Goal: Information Seeking & Learning: Learn about a topic

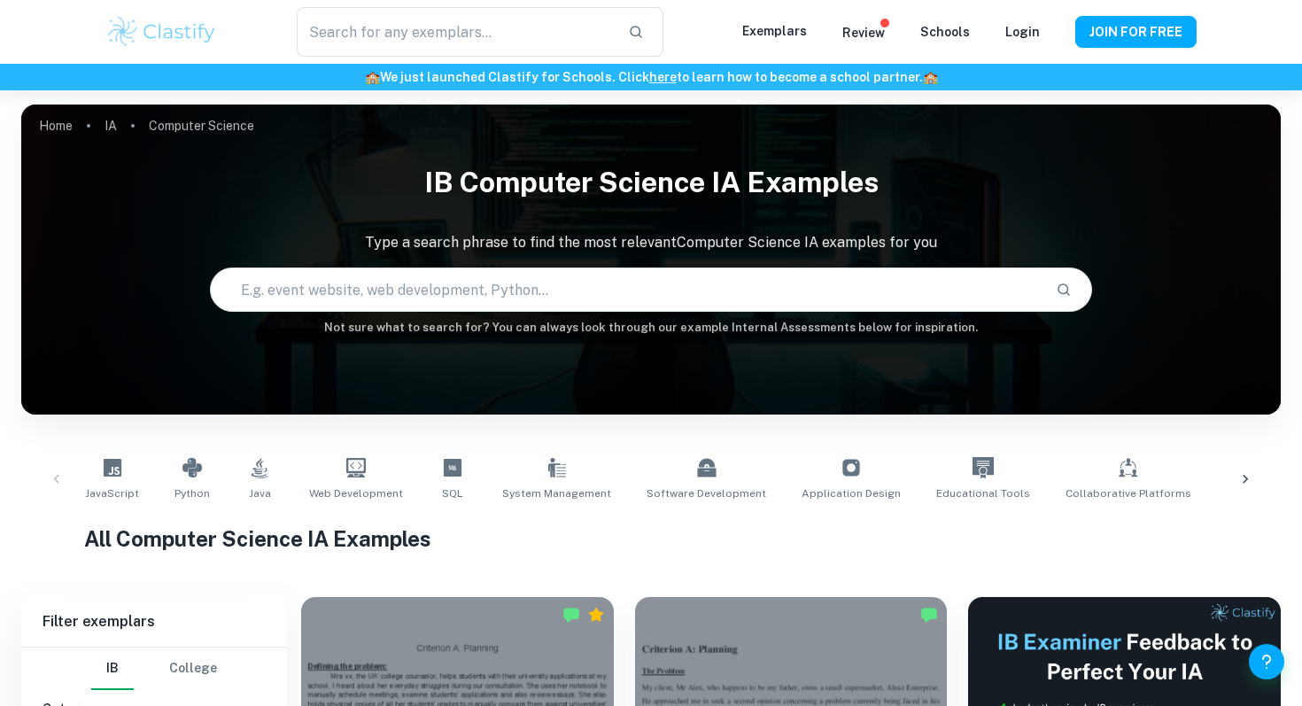
scroll to position [528, 0]
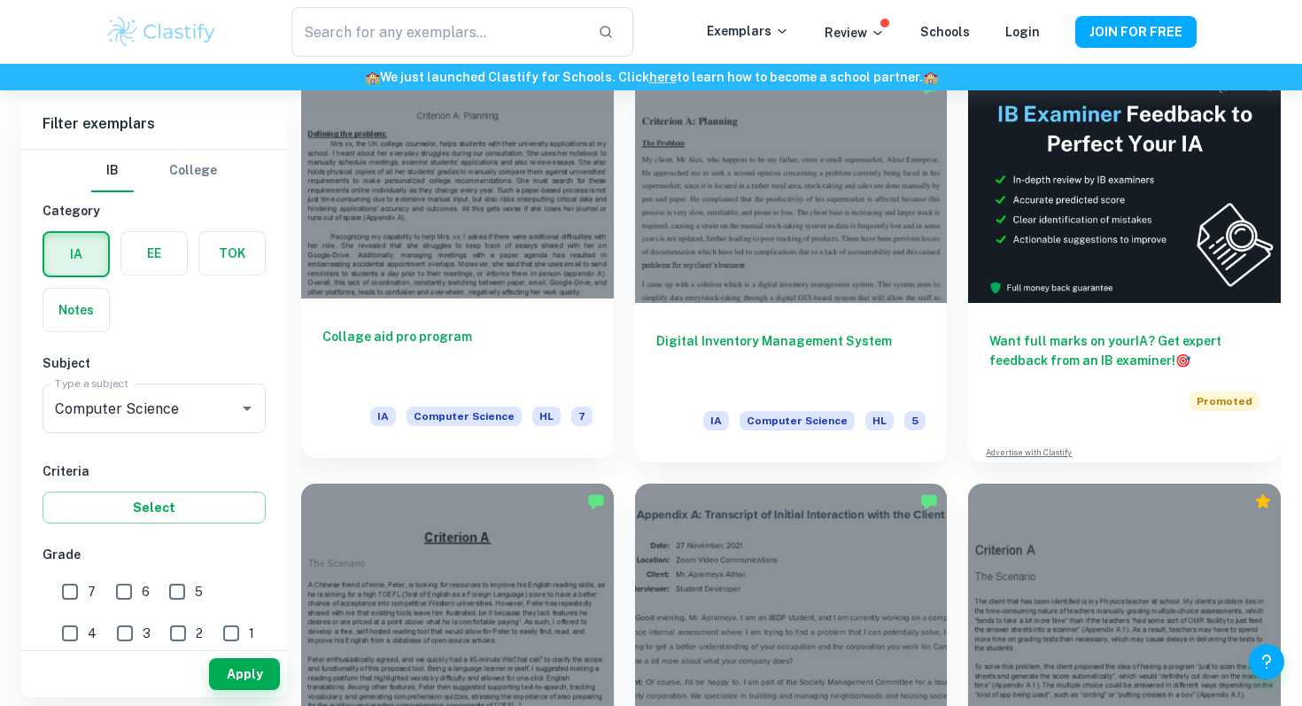
click at [529, 251] on div at bounding box center [457, 182] width 313 height 234
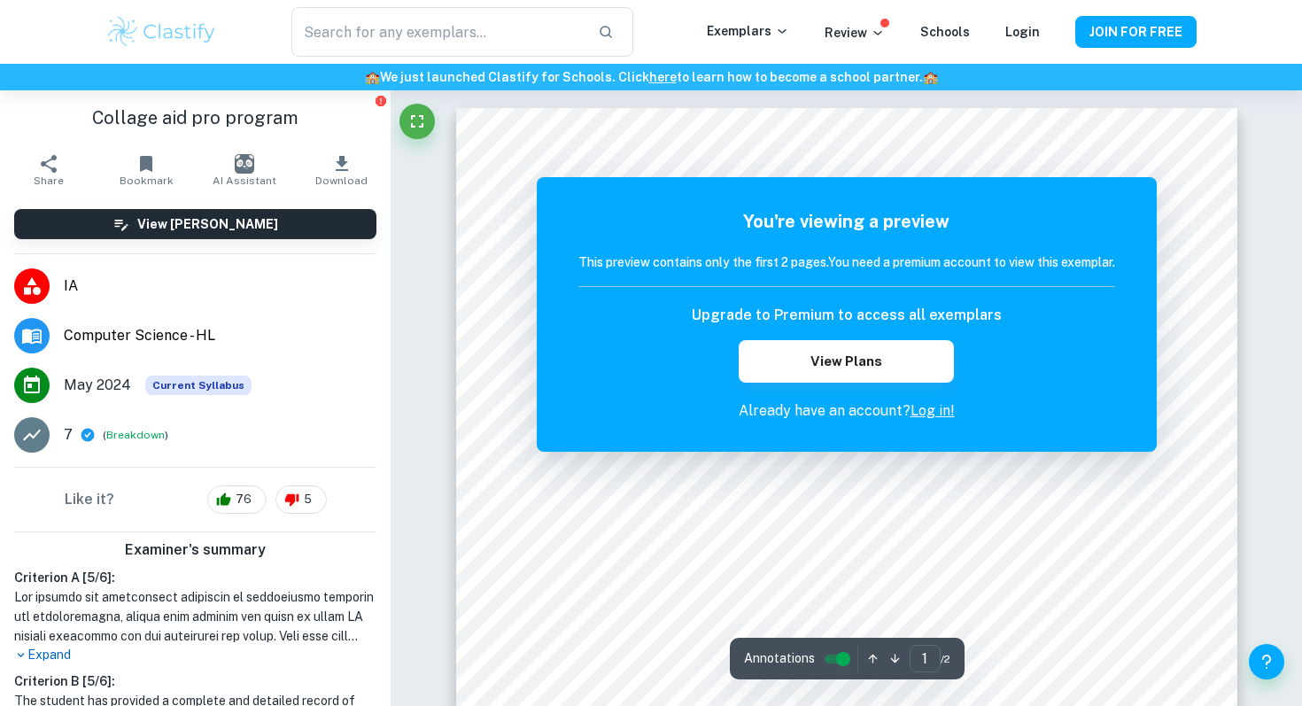
scroll to position [528, 0]
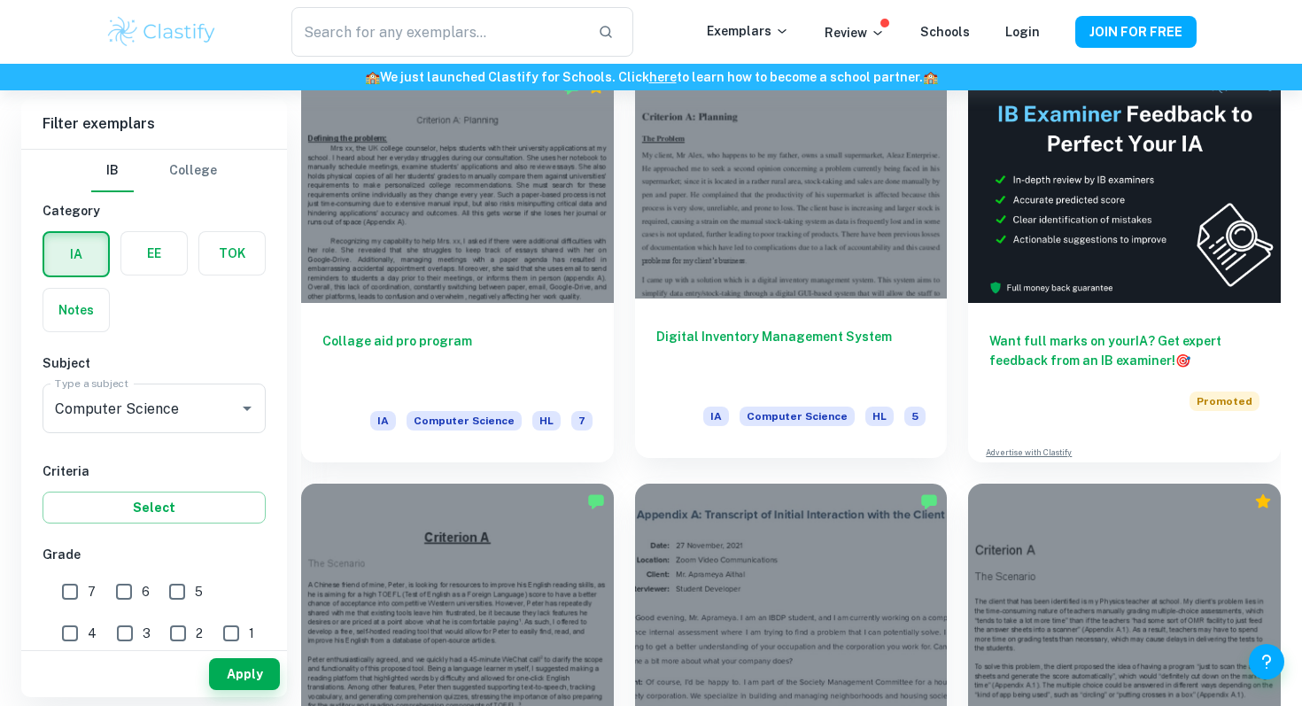
click at [829, 300] on div "Digital Inventory Management System IA Computer Science HL 5" at bounding box center [791, 378] width 313 height 159
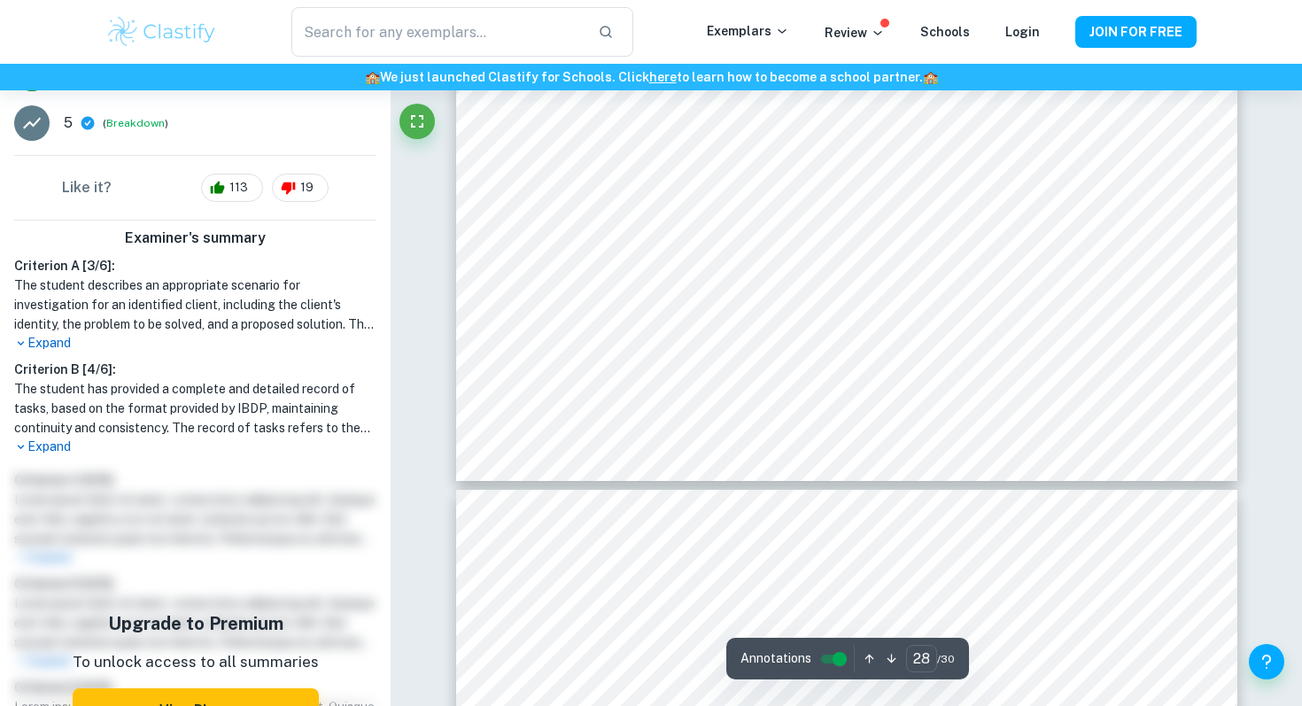
scroll to position [31081, 0]
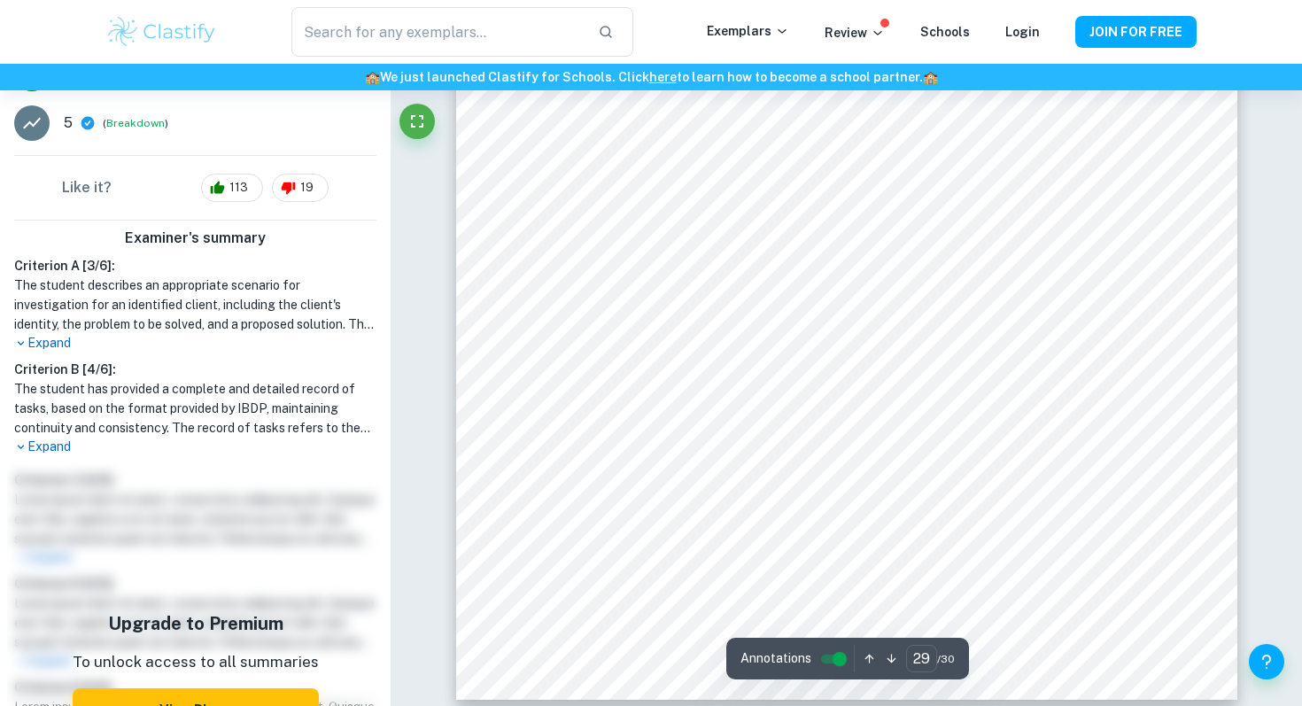
type input "30"
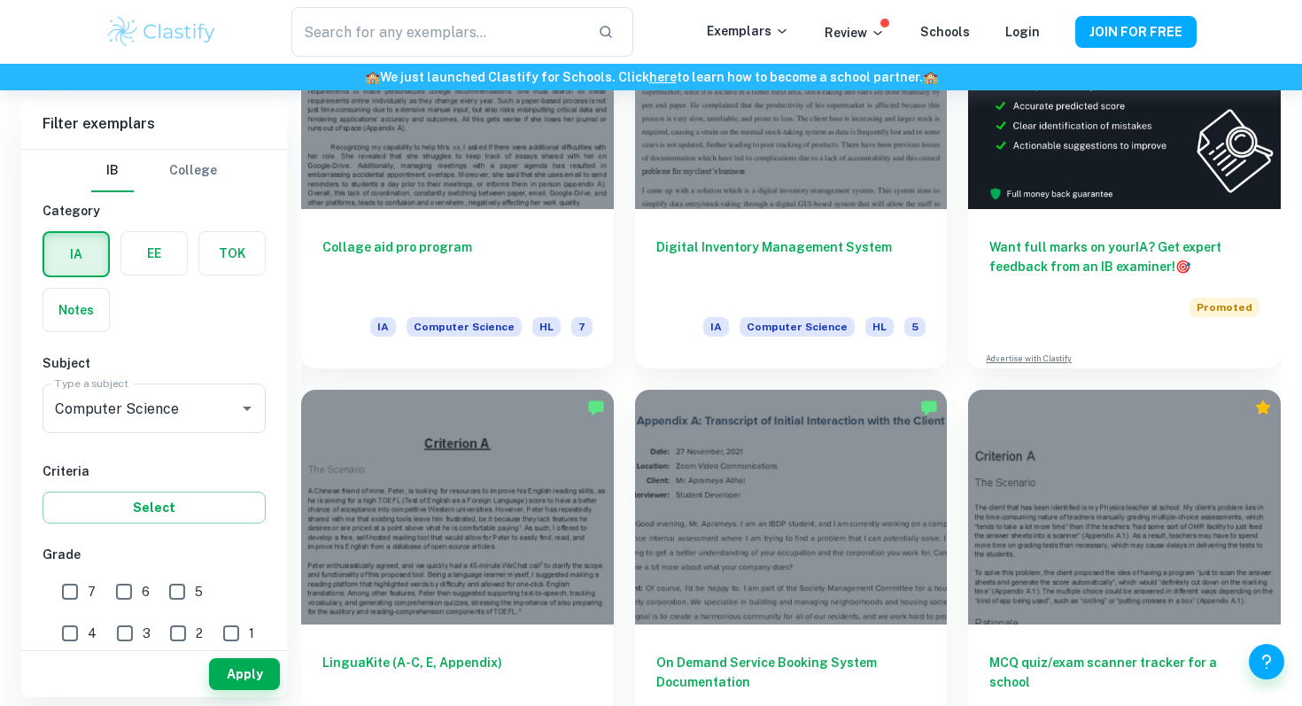
scroll to position [838, 0]
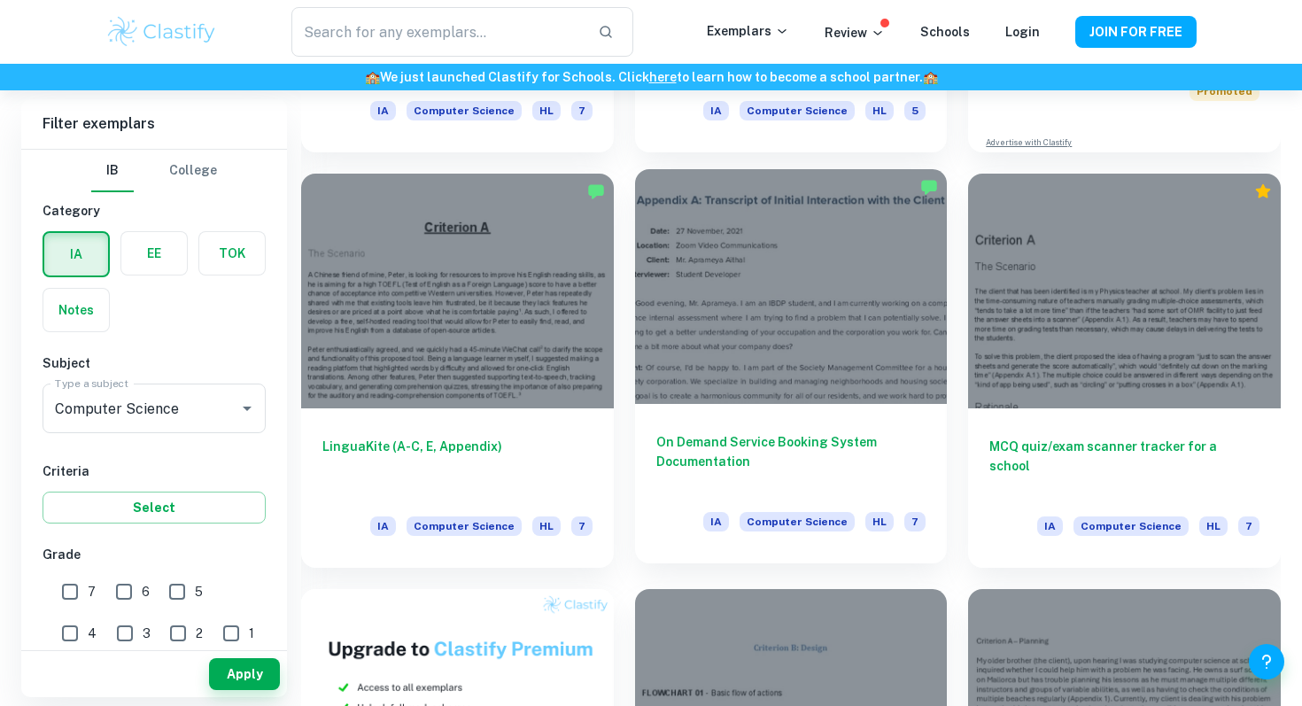
click at [694, 516] on div "IA Computer Science HL 7" at bounding box center [791, 527] width 270 height 30
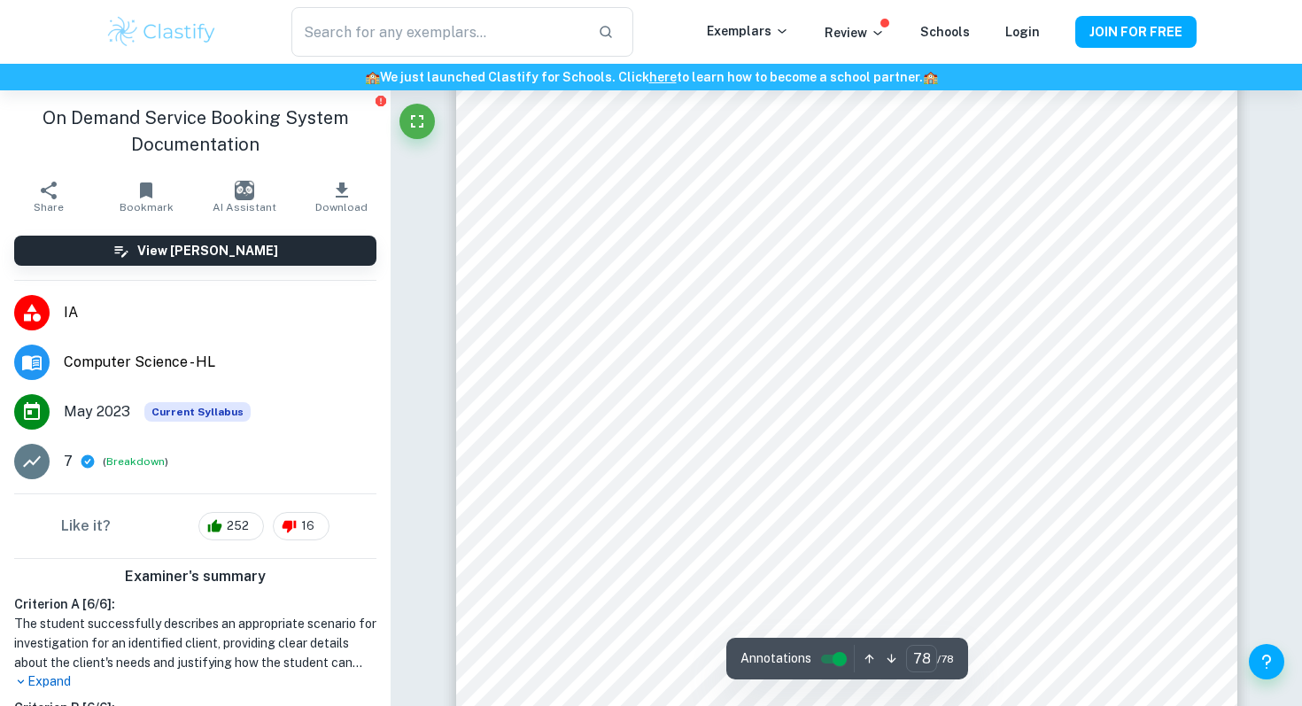
scroll to position [87958, 0]
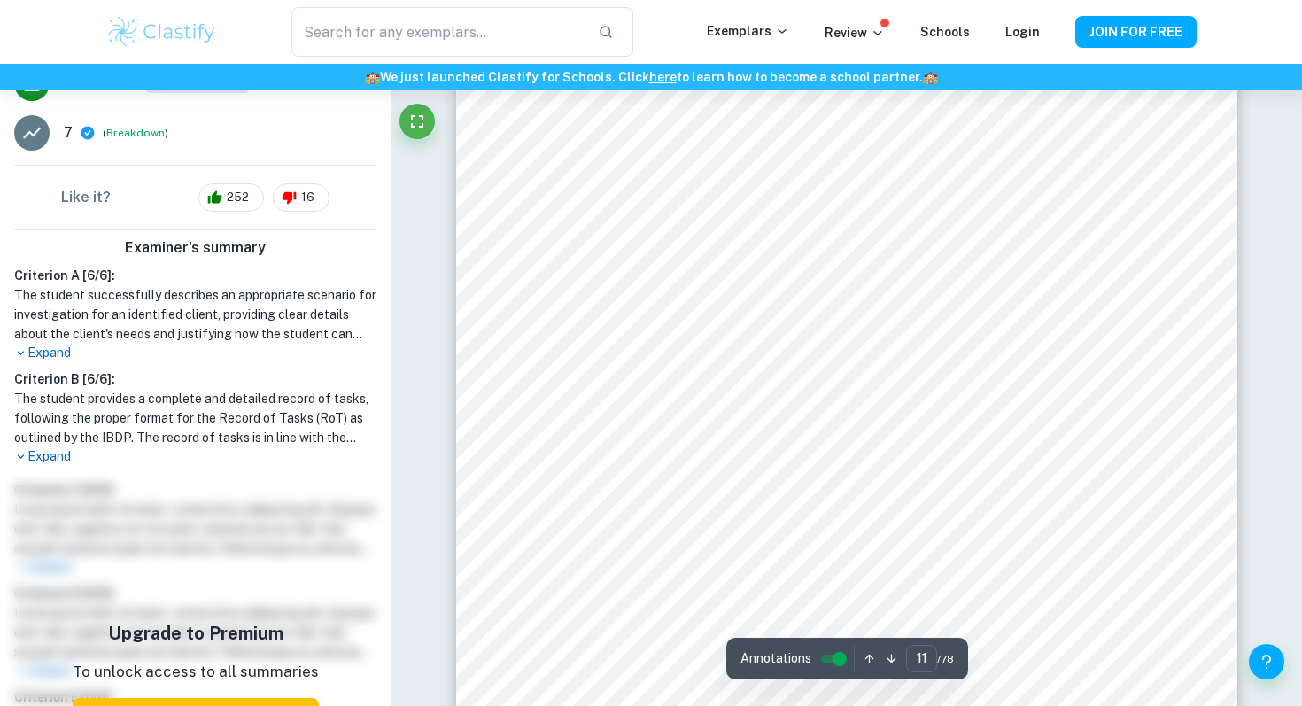
scroll to position [11690, 0]
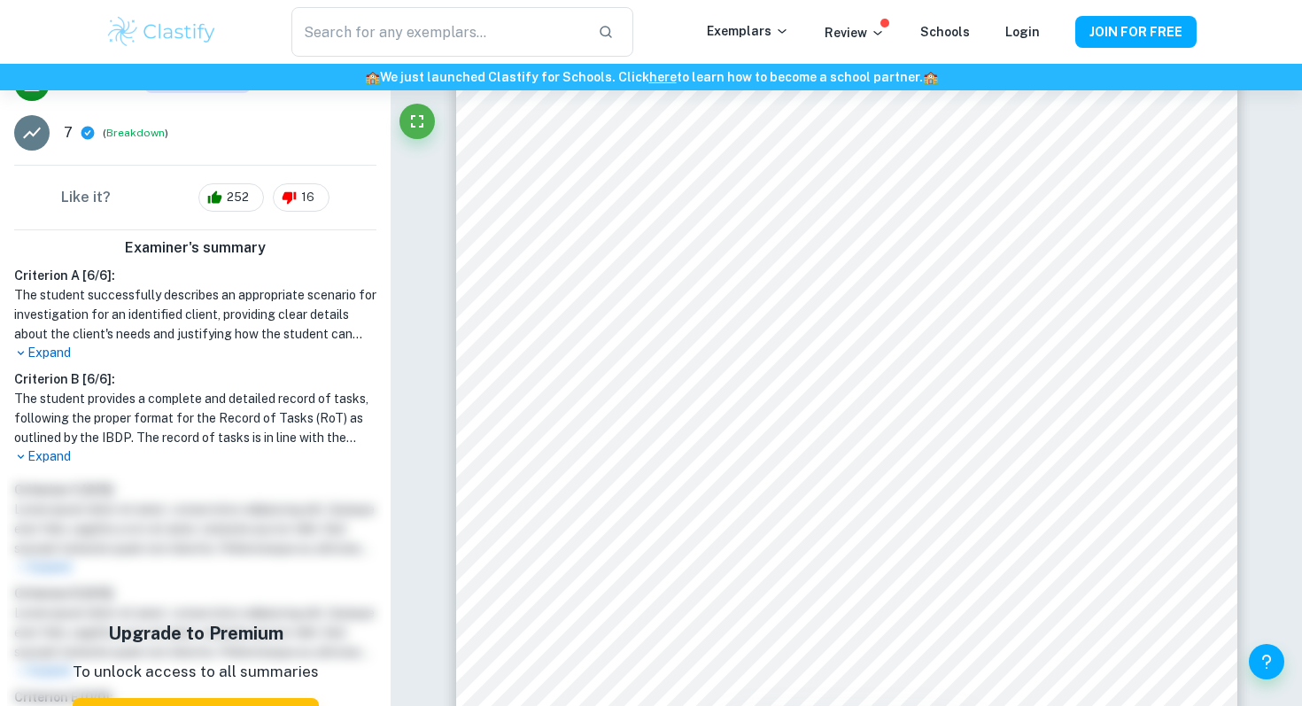
drag, startPoint x: 1299, startPoint y: 470, endPoint x: 1261, endPoint y: 93, distance: 379.3
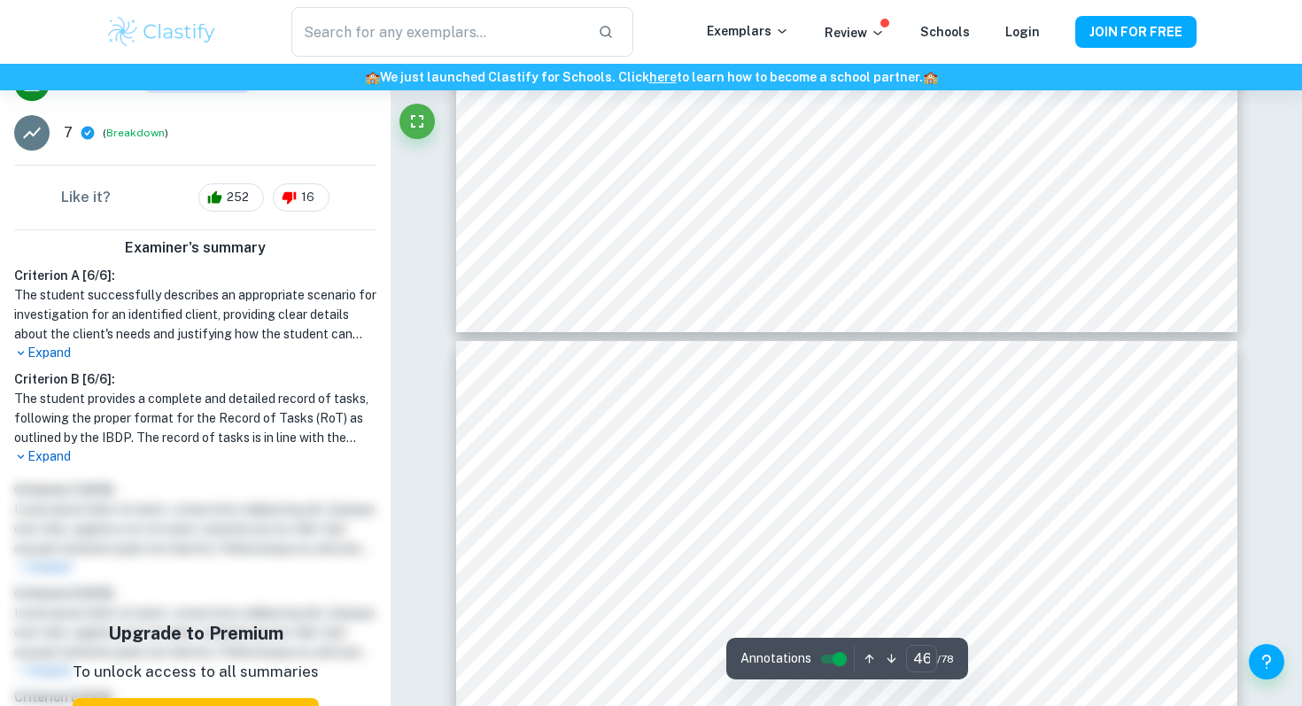
scroll to position [50969, 0]
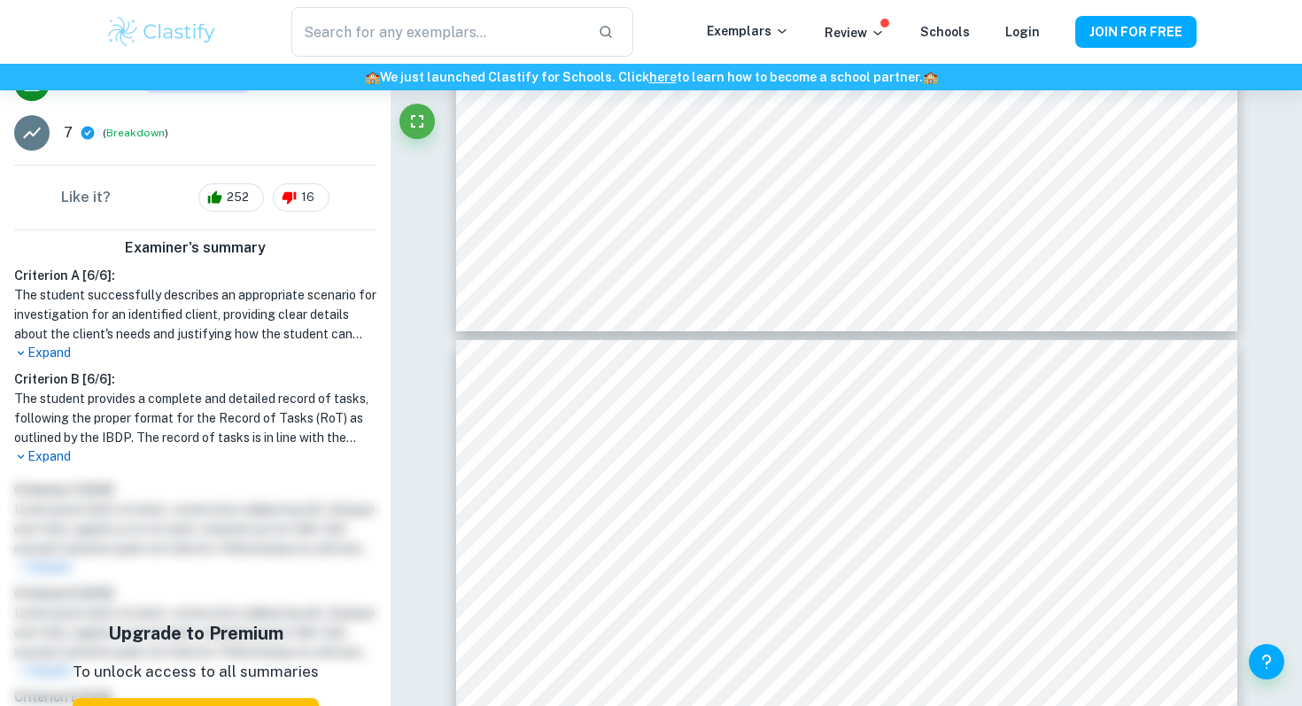
click at [963, 58] on div "​ Exemplars Review Schools Login JOIN FOR FREE" at bounding box center [651, 32] width 1302 height 64
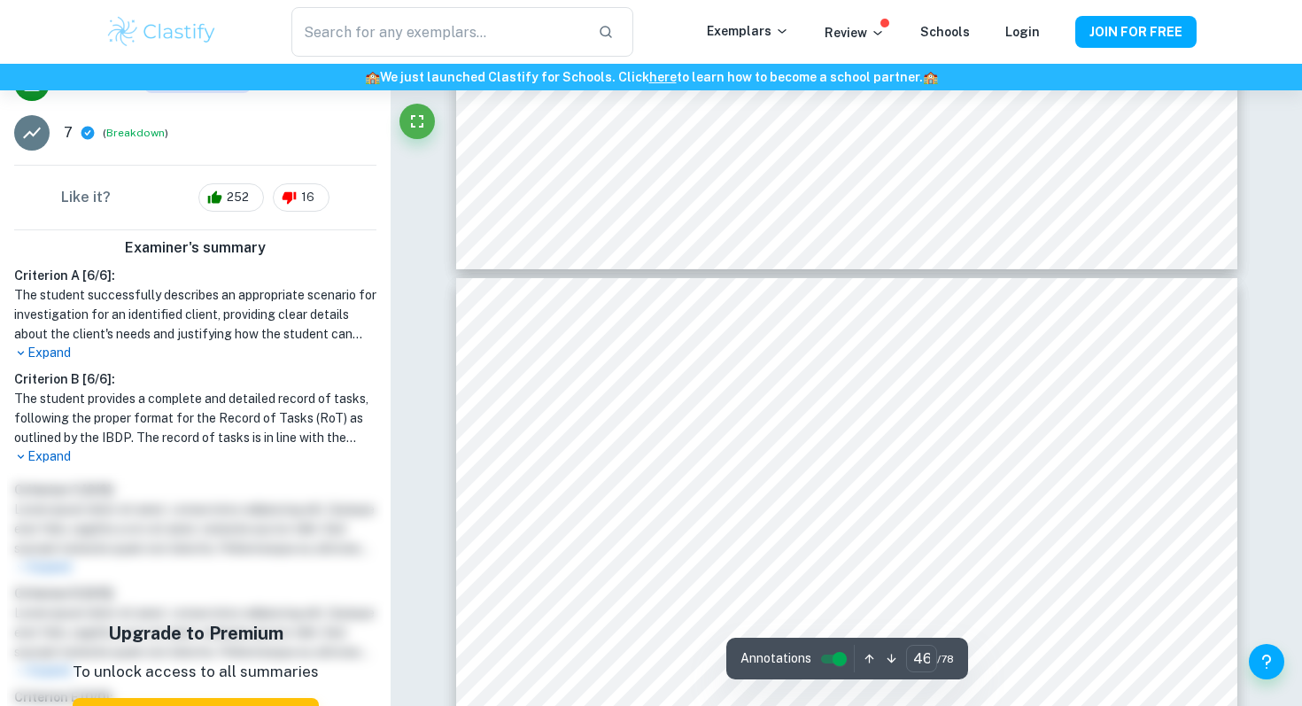
scroll to position [51033, 0]
type input "36"
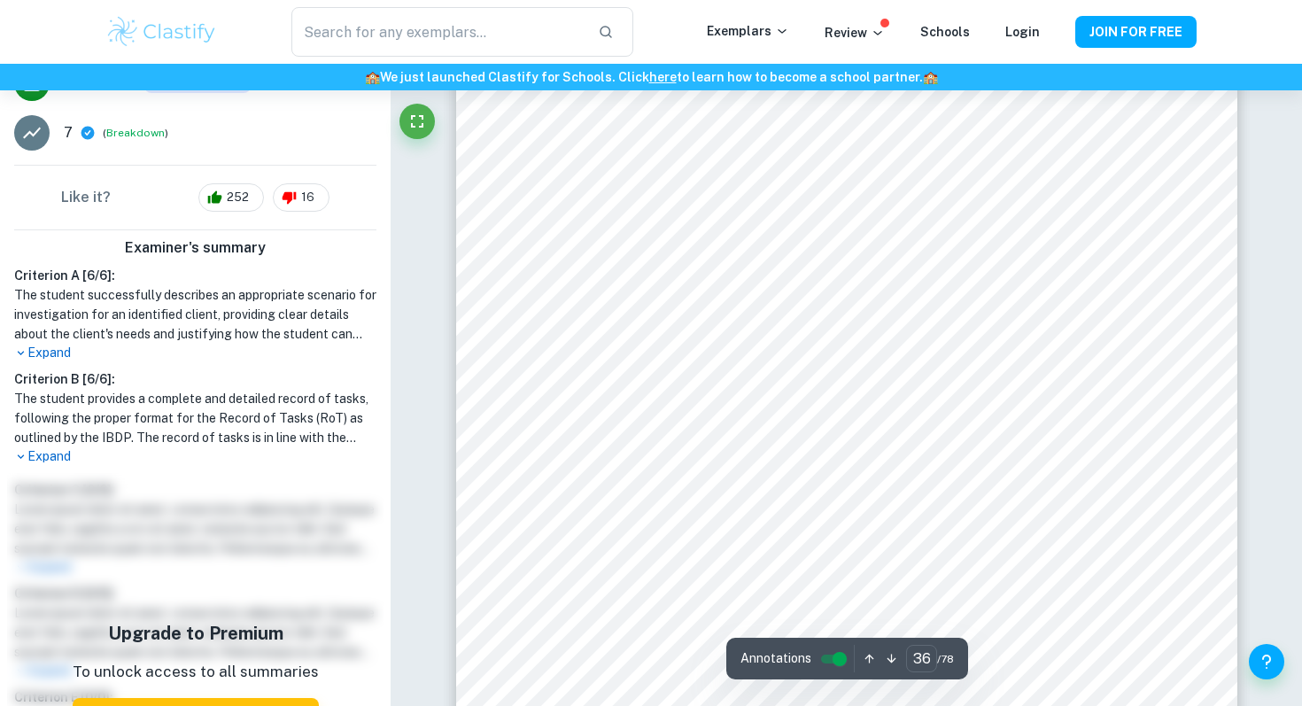
scroll to position [39998, 0]
